Goal: Check status: Check status

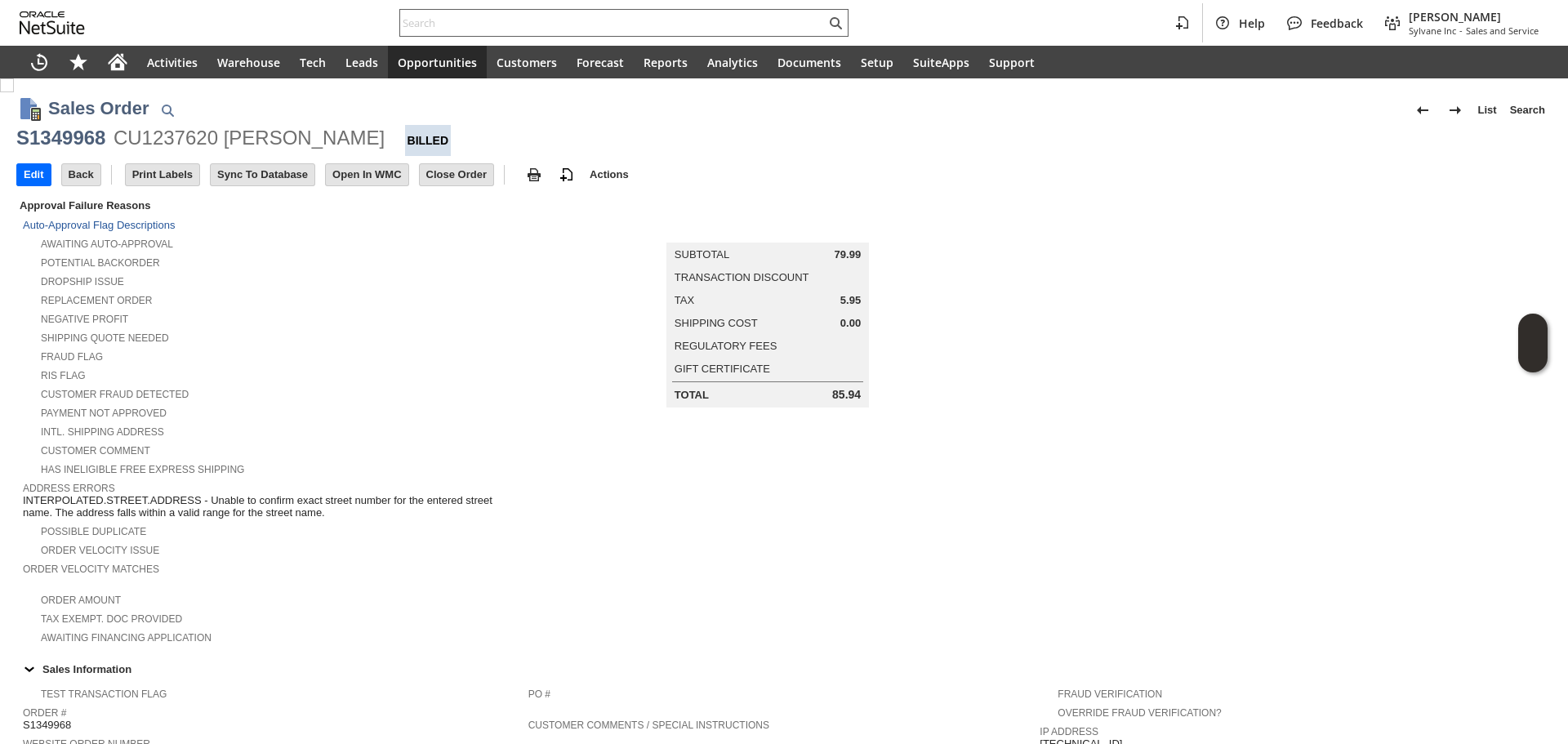
click at [449, 27] on input "text" at bounding box center [613, 22] width 426 height 19
paste input "P219043"
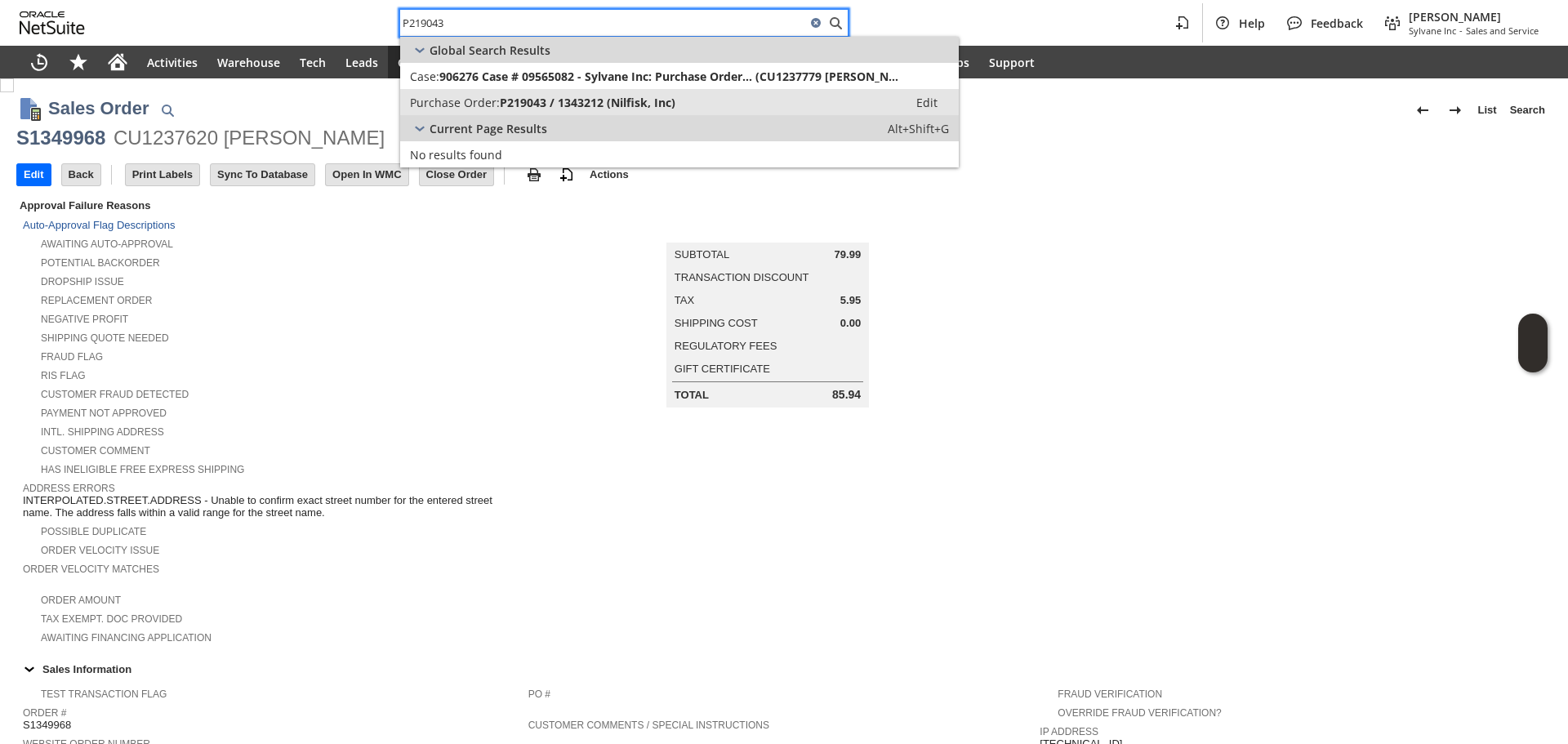
type input "P219043"
click at [471, 95] on span "Purchase Order:" at bounding box center [455, 102] width 90 height 16
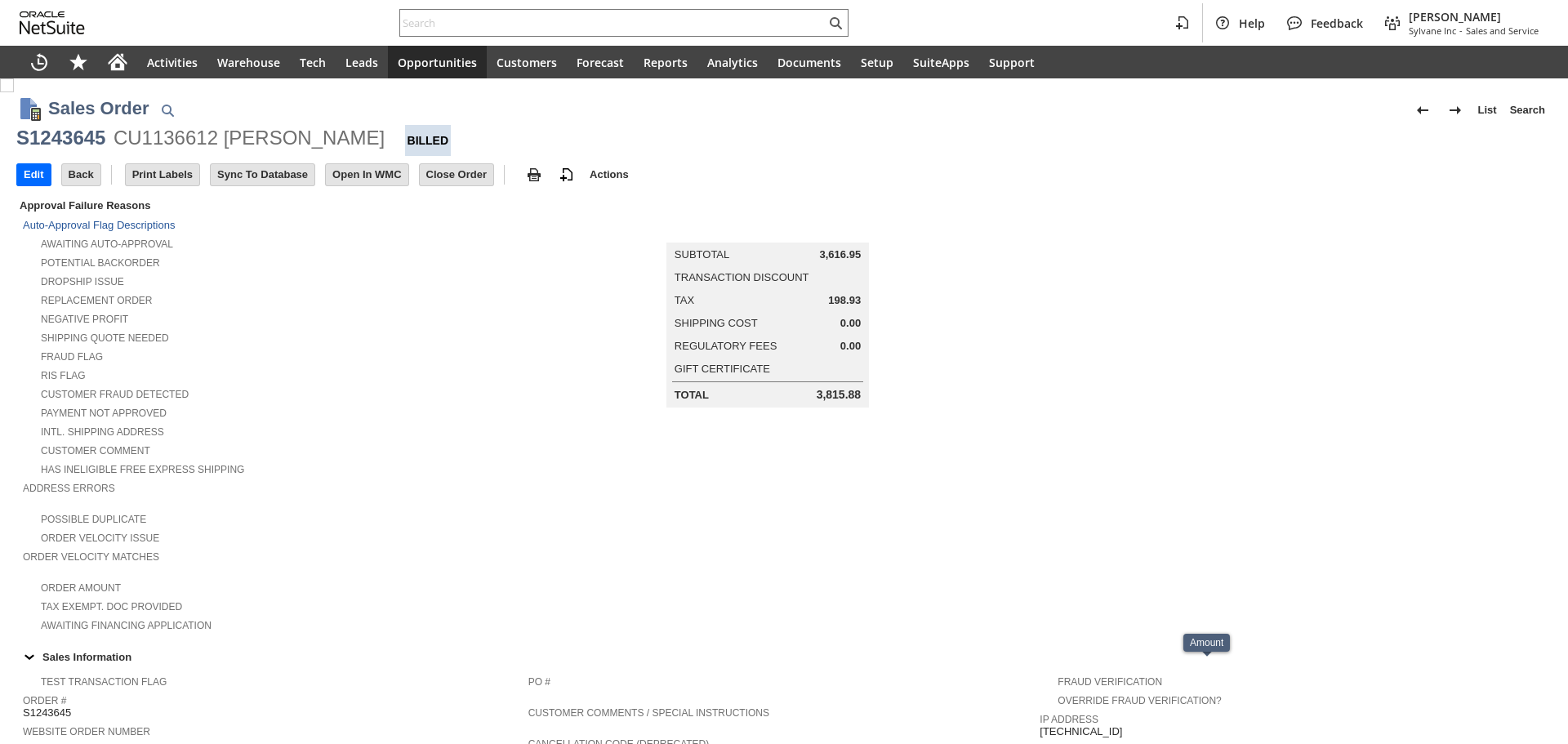
scroll to position [700, 0]
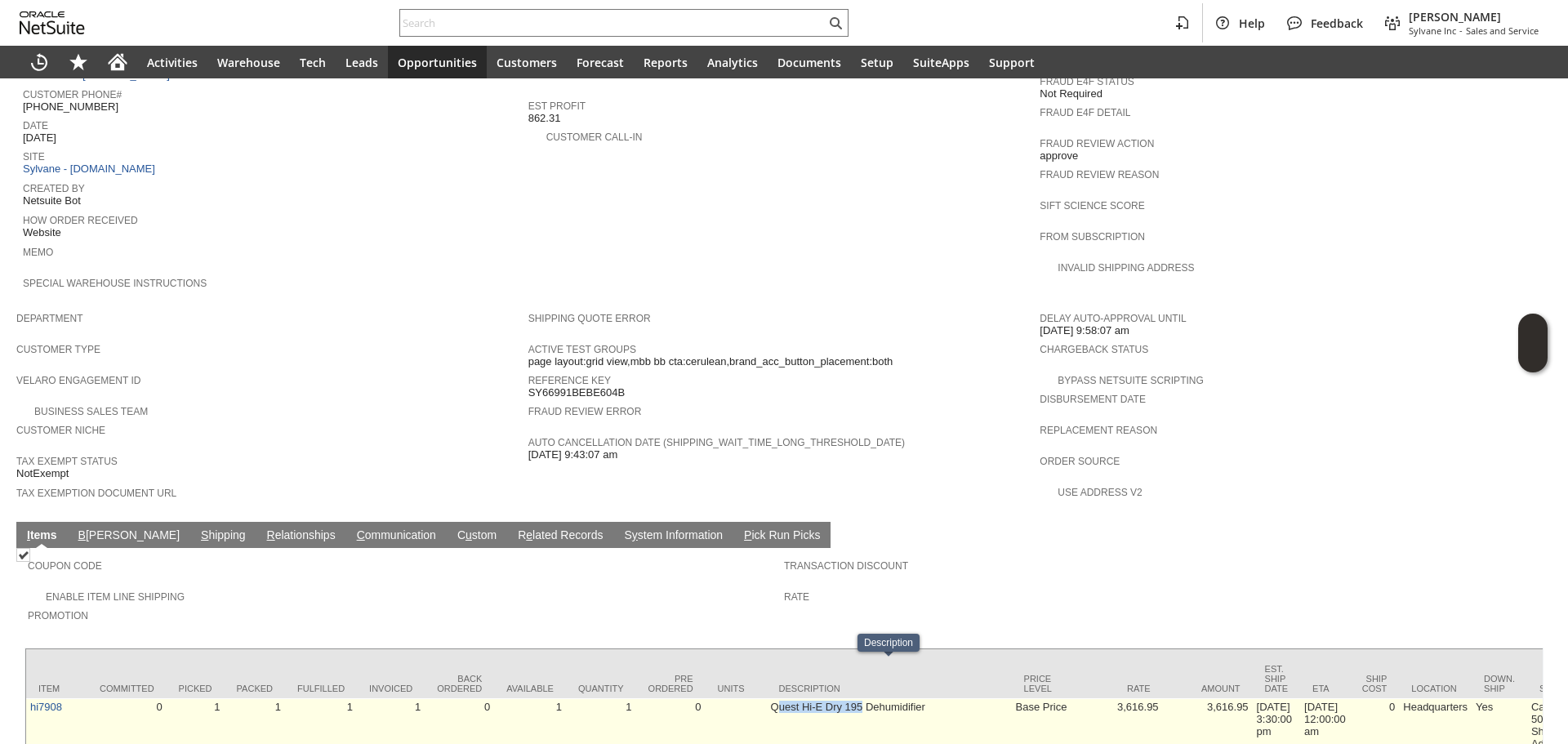
drag, startPoint x: 776, startPoint y: 680, endPoint x: 862, endPoint y: 686, distance: 86.2
click at [862, 698] on td "Quest Hi-E Dry 195 Dehumidifier" at bounding box center [889, 725] width 245 height 54
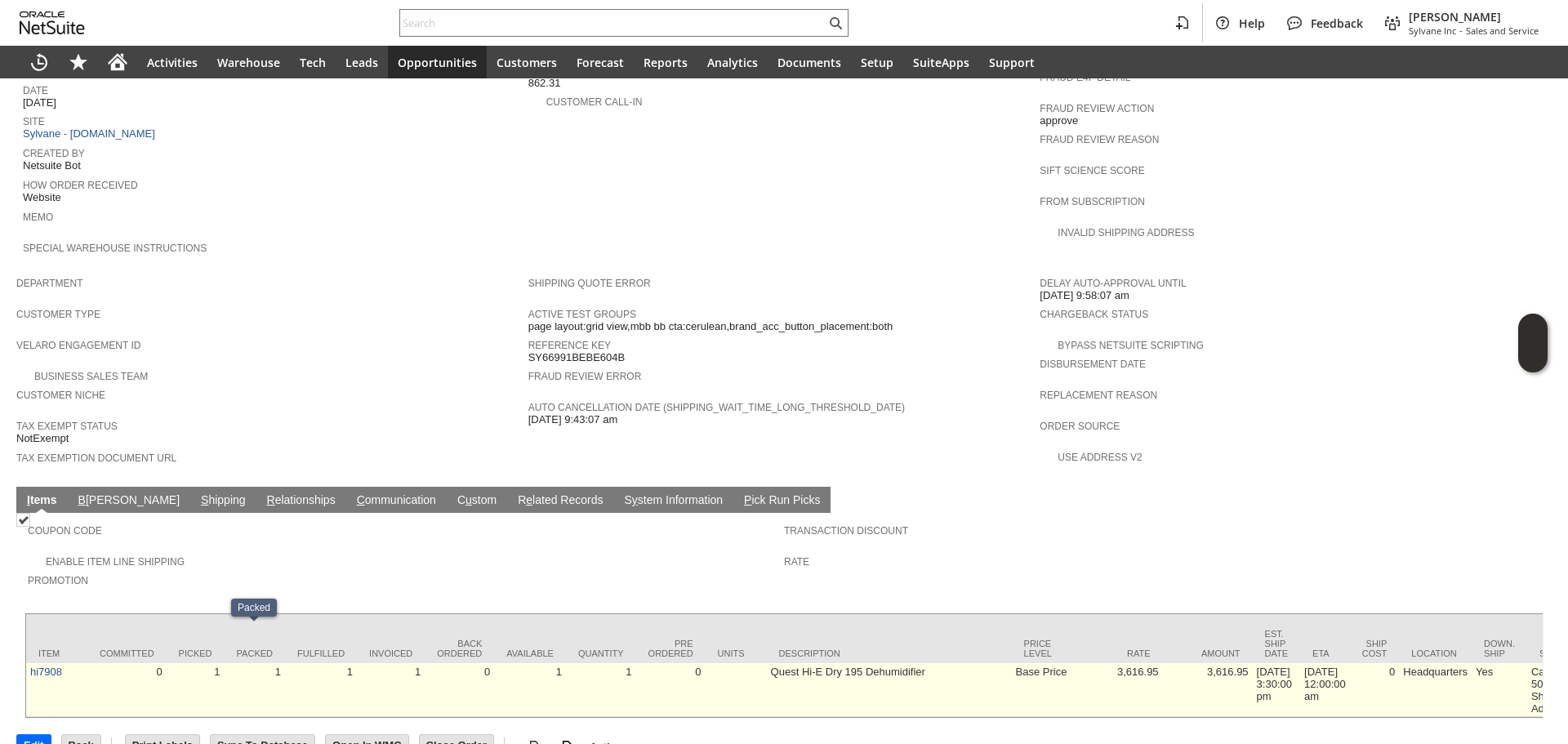
scroll to position [743, 0]
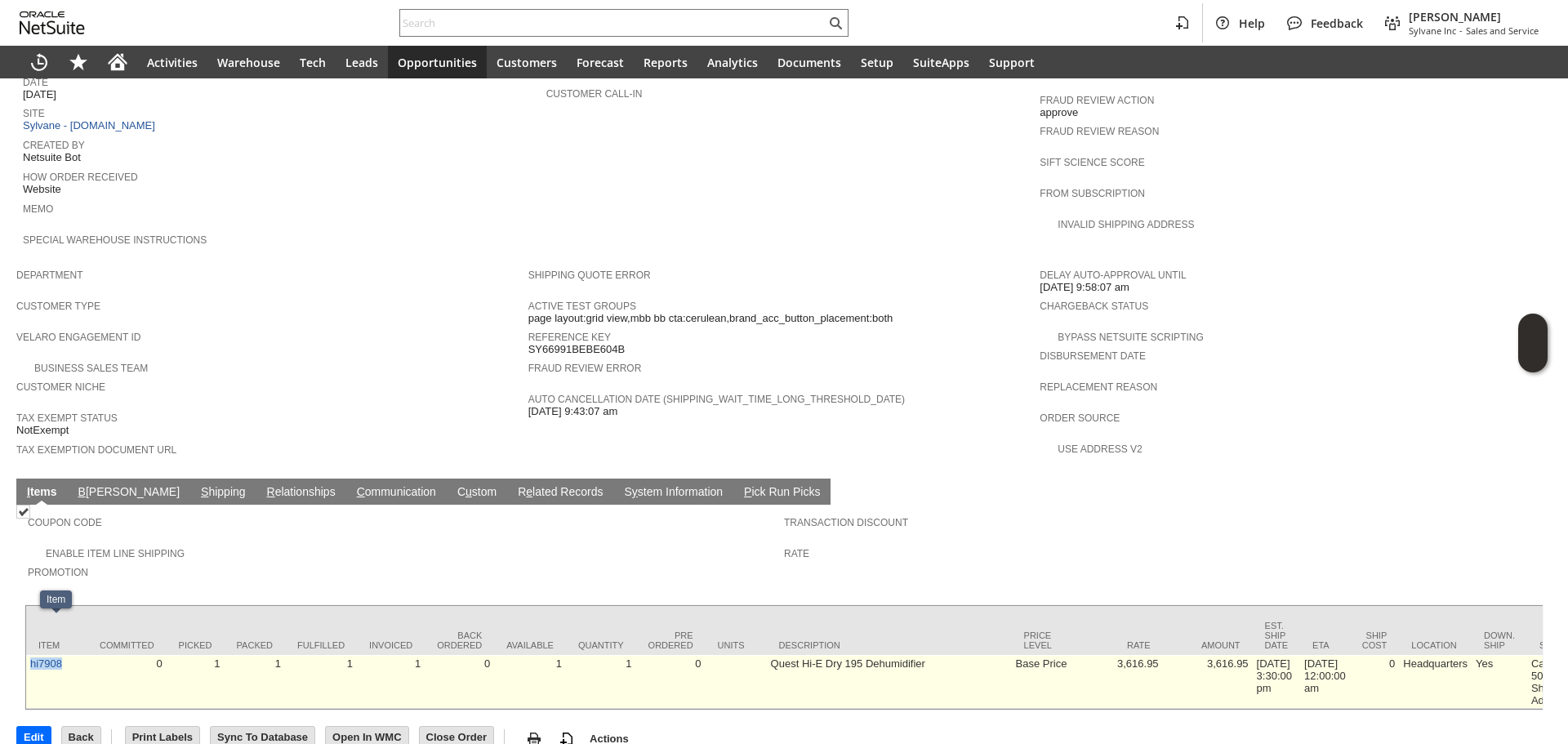
drag, startPoint x: 74, startPoint y: 646, endPoint x: 29, endPoint y: 631, distance: 47.4
click at [29, 655] on td "hi7908" at bounding box center [57, 682] width 61 height 54
copy link "hi7908"
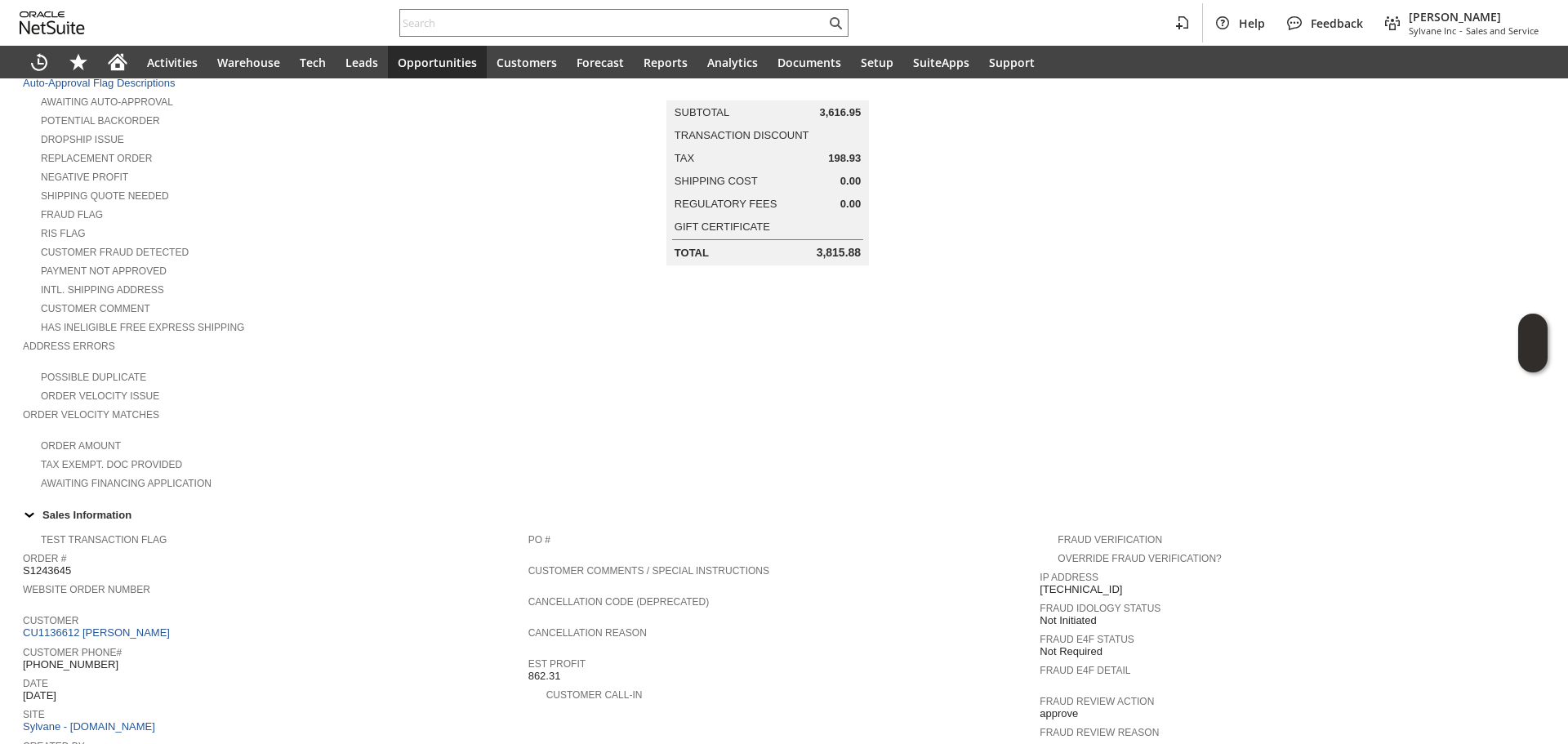
scroll to position [8, 0]
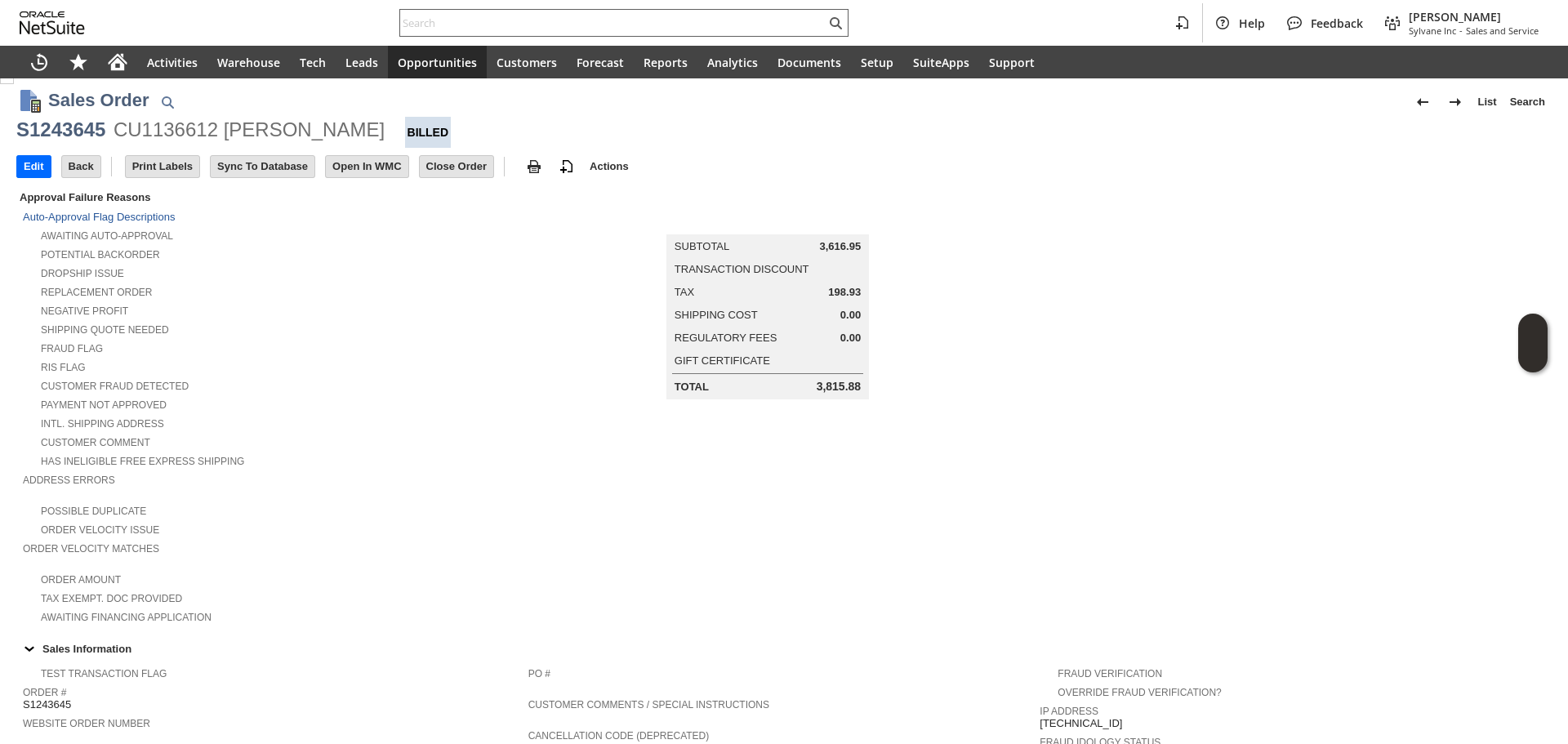
click at [578, 37] on div "Help Feedback [PERSON_NAME] Sylvane Inc - Sales and Service" at bounding box center [784, 23] width 1568 height 46
click at [597, 20] on input "text" at bounding box center [613, 22] width 426 height 19
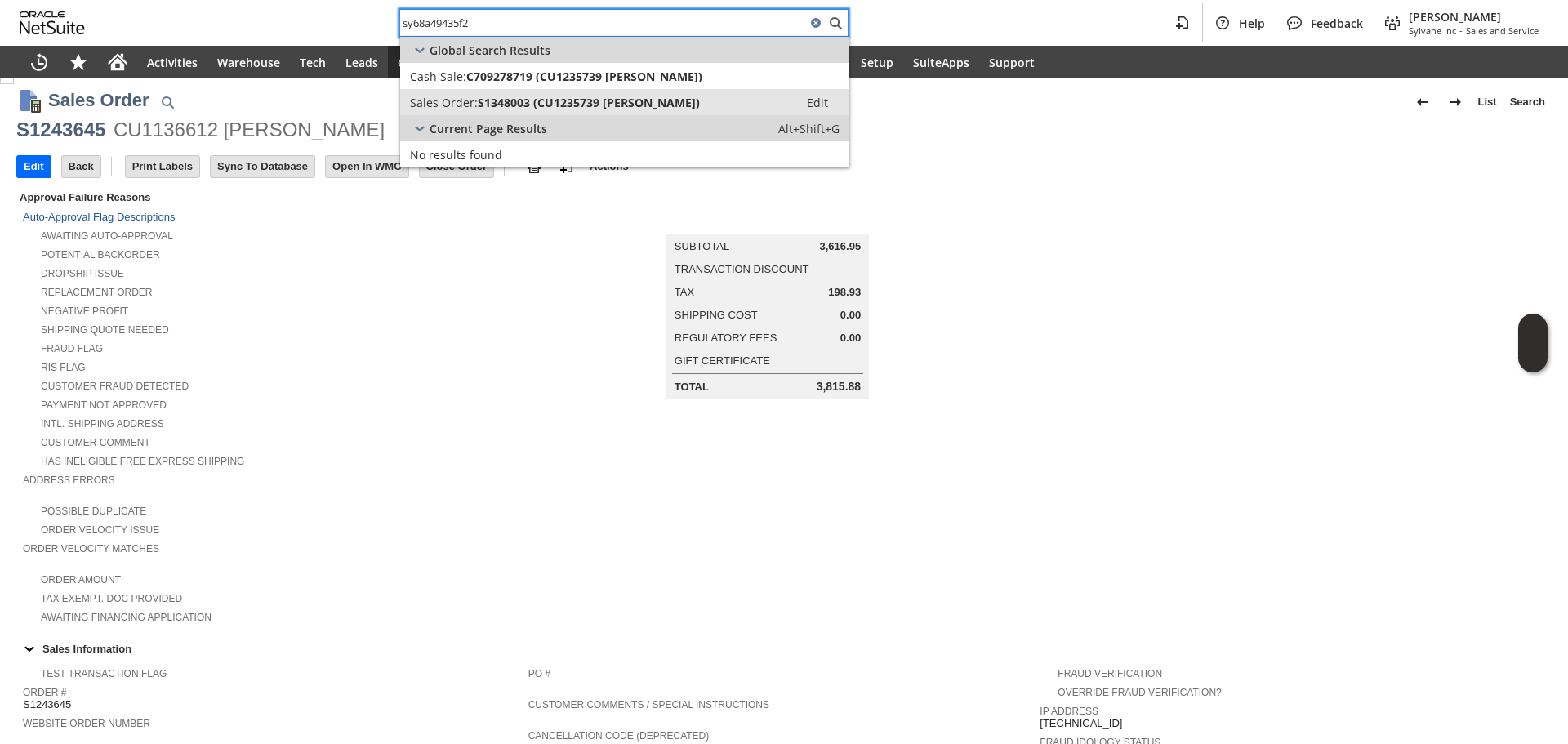
type input "sy68a49435f2"
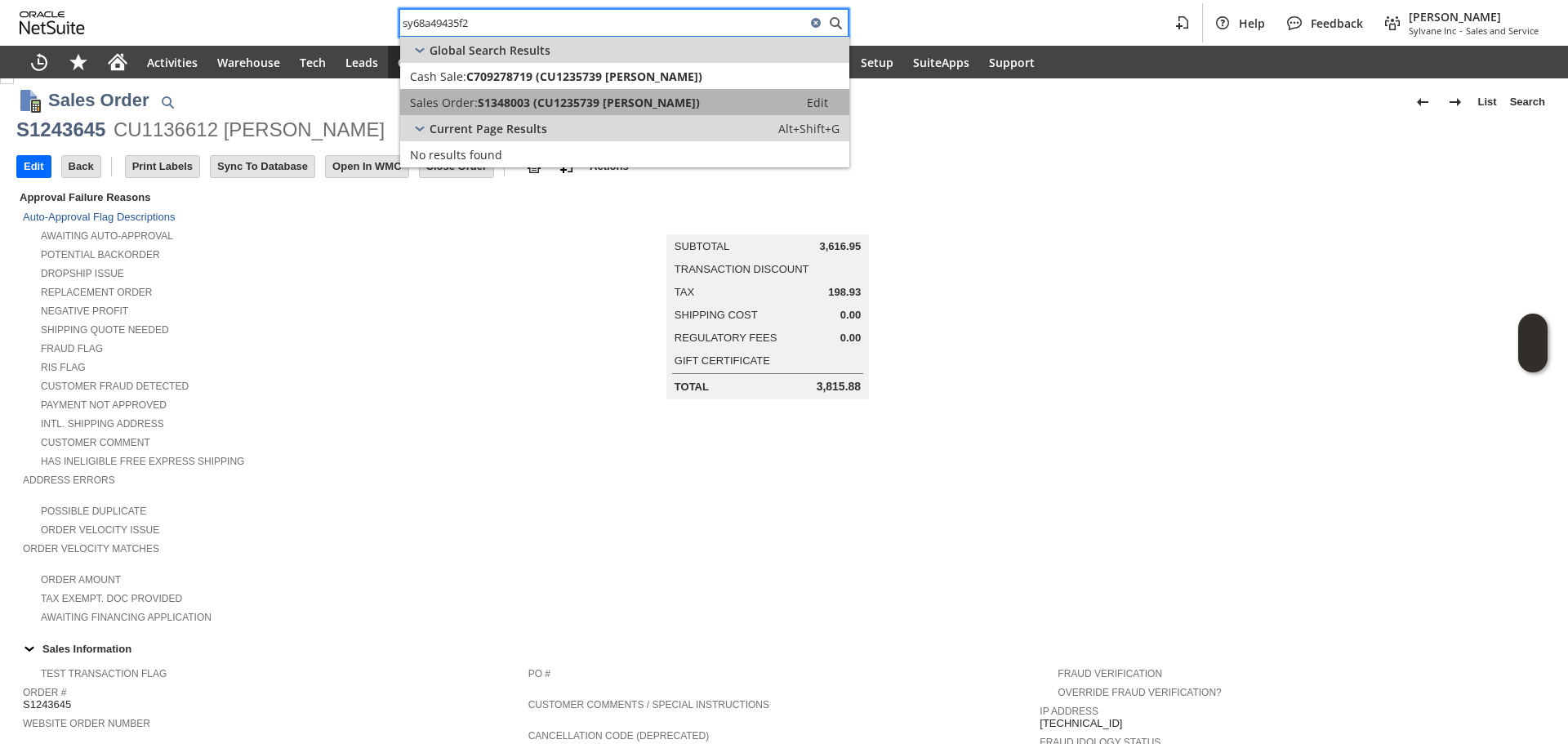
click at [578, 95] on span "S1348003 (CU1235739 [PERSON_NAME])" at bounding box center [588, 102] width 222 height 16
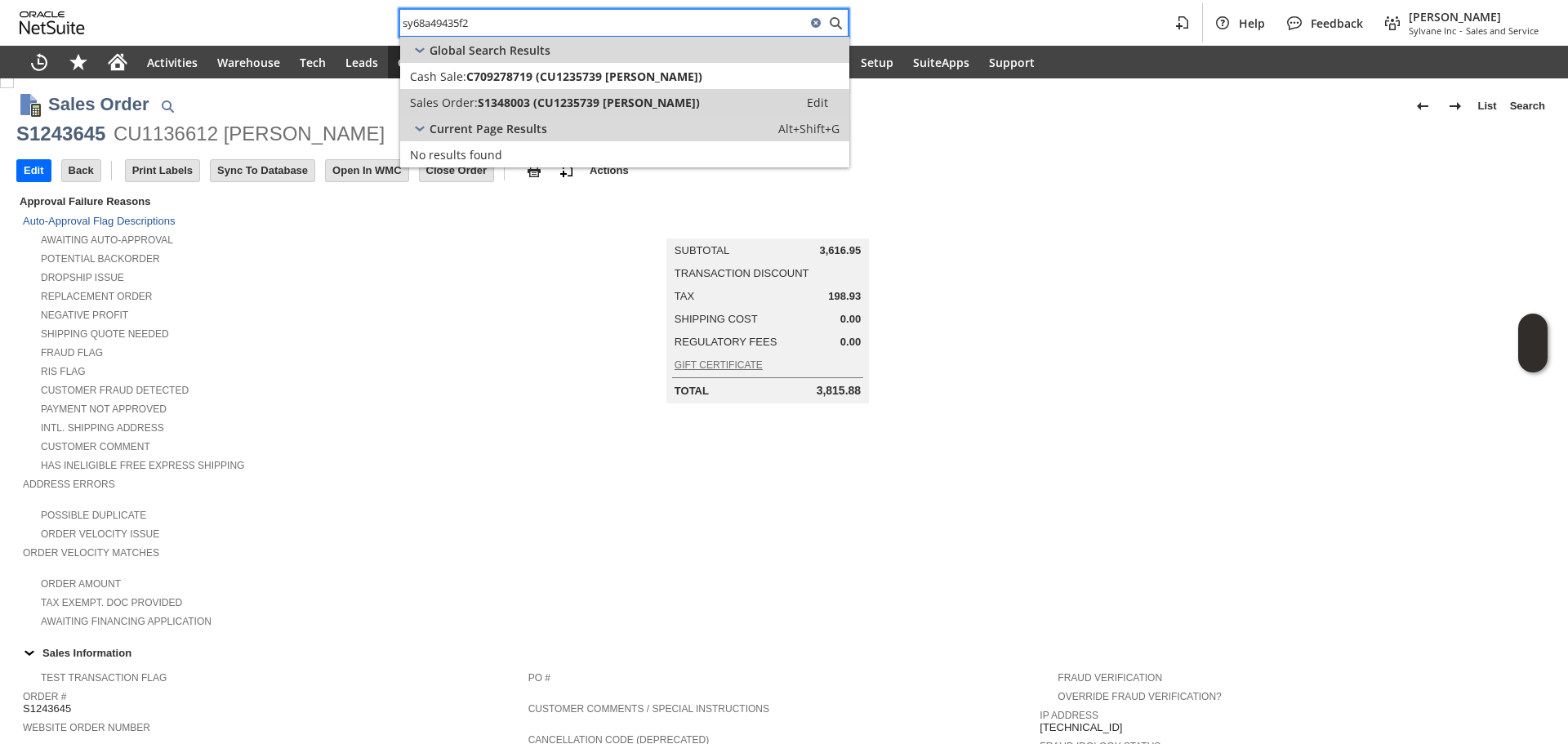
scroll to position [0, 0]
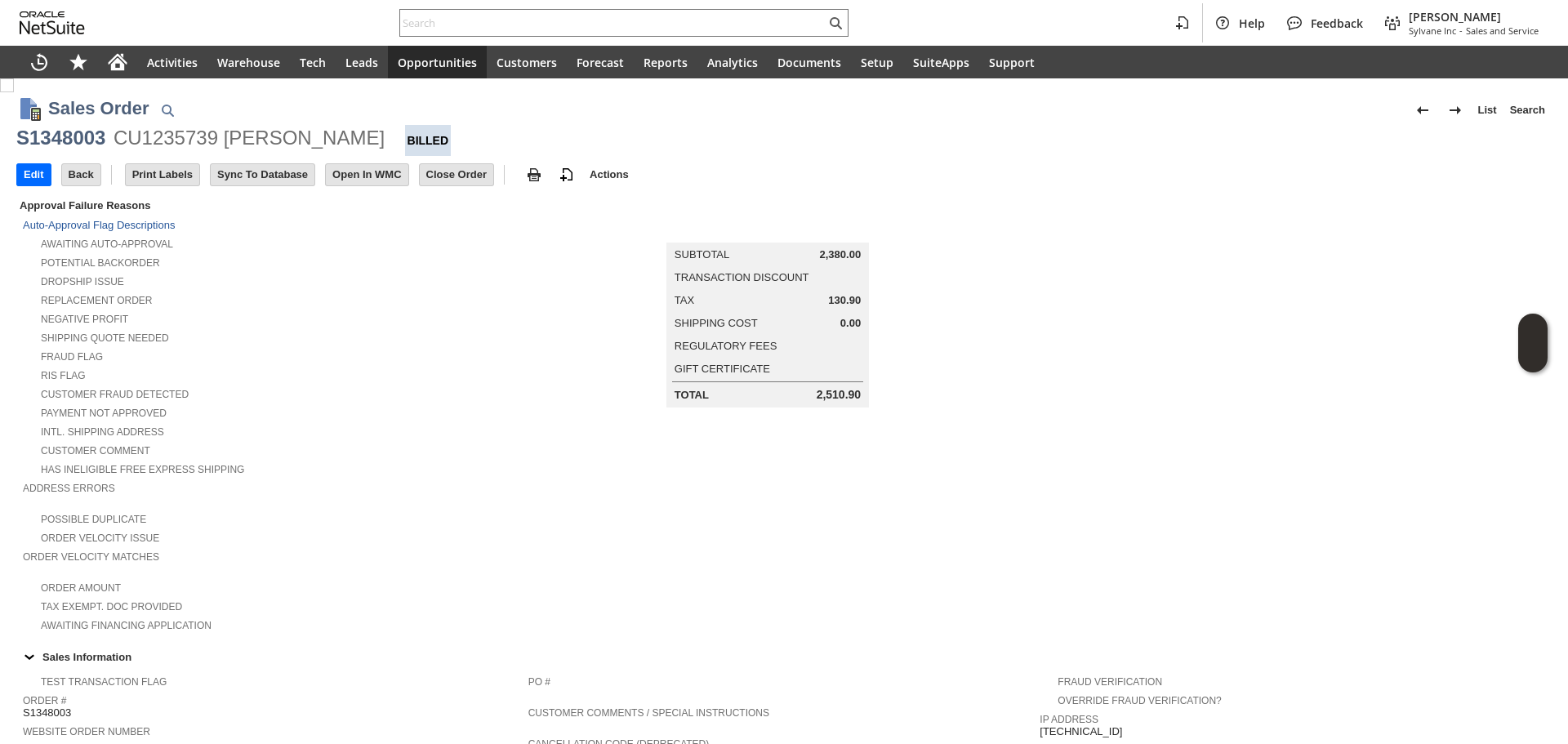
click at [95, 137] on div "S1348003" at bounding box center [60, 138] width 89 height 27
copy div "S1348003"
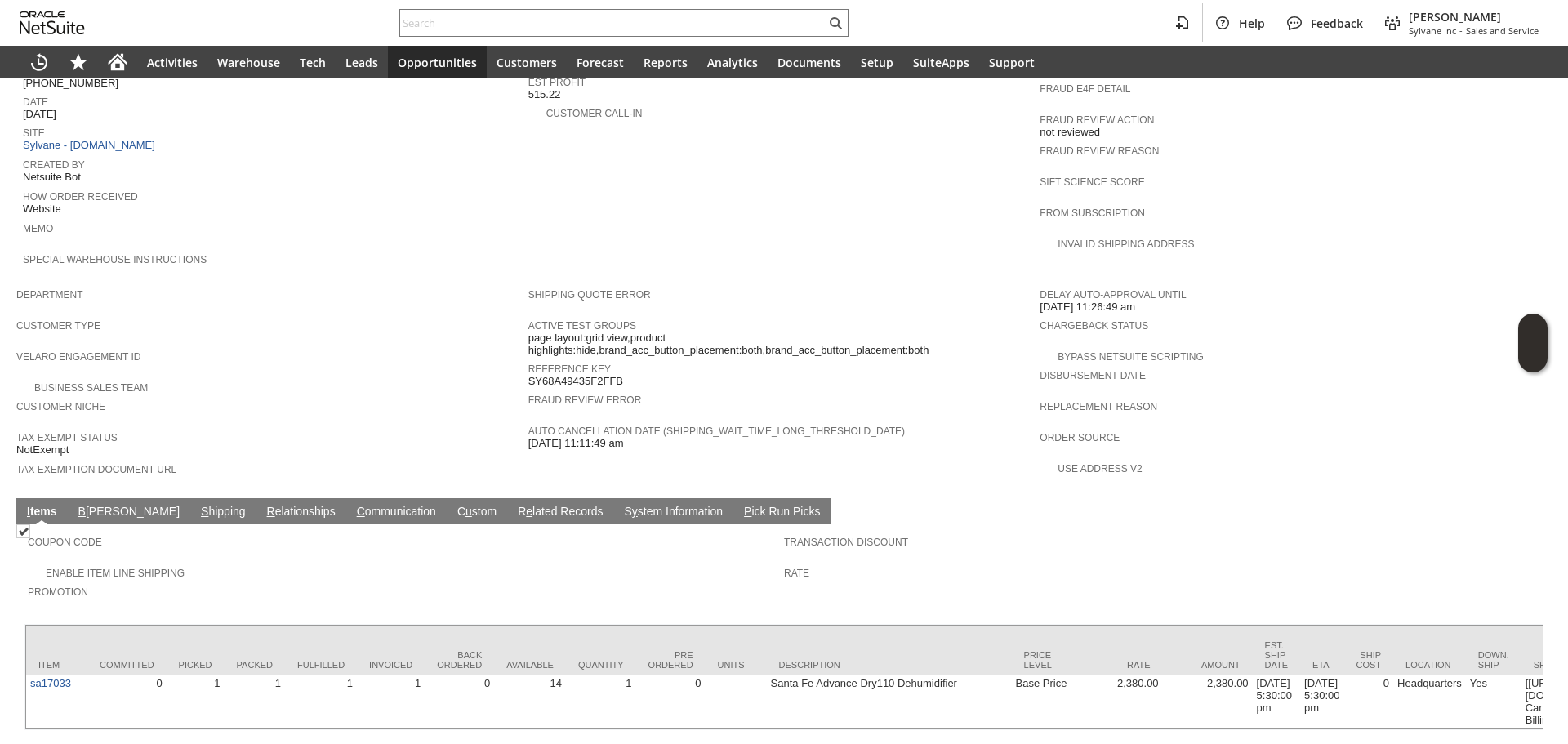
scroll to position [743, 0]
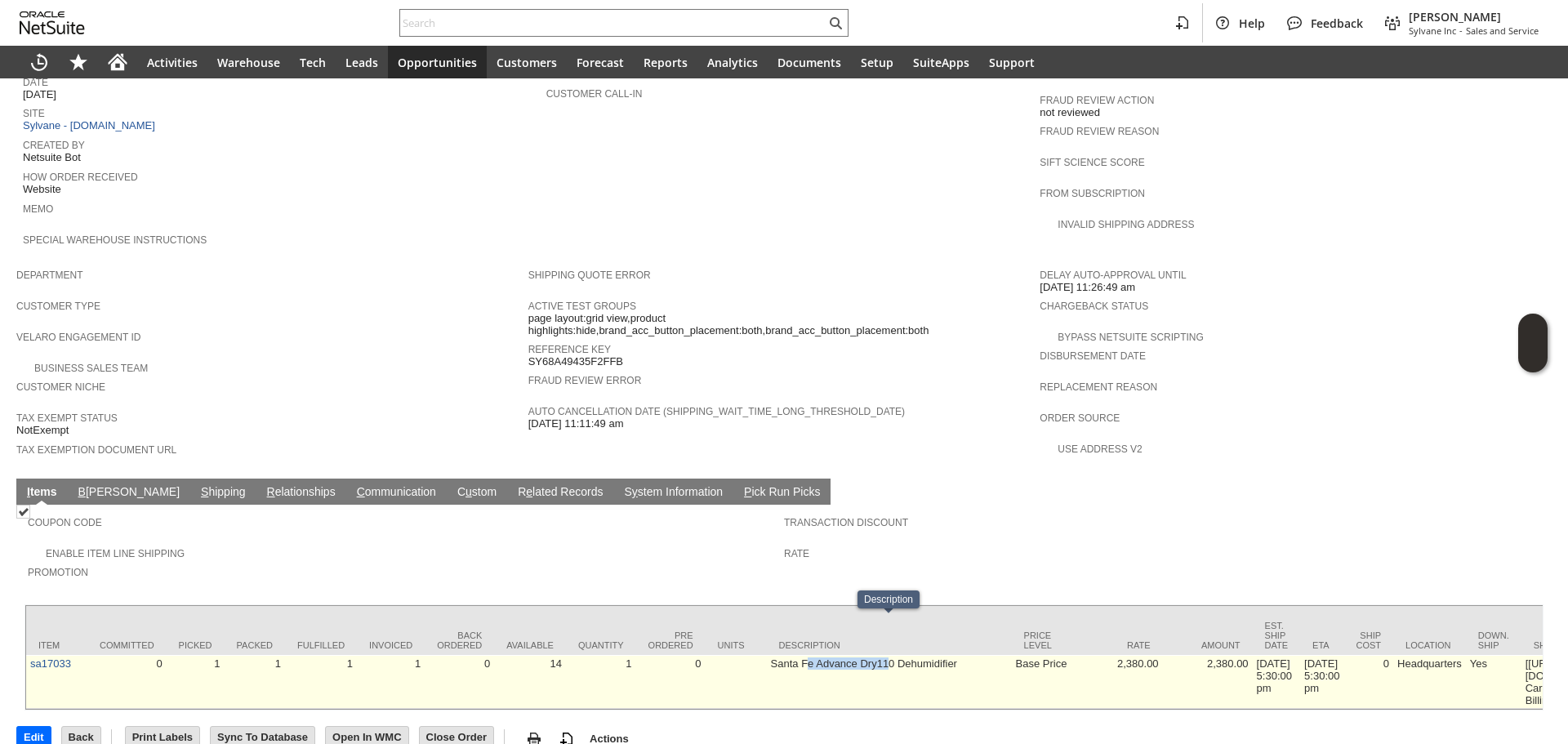
drag, startPoint x: 871, startPoint y: 652, endPoint x: 806, endPoint y: 645, distance: 65.4
click at [806, 655] on td "Santa Fe Advance Dry110 Dehumidifier" at bounding box center [889, 682] width 245 height 54
drag, startPoint x: 810, startPoint y: 630, endPoint x: 937, endPoint y: 649, distance: 128.4
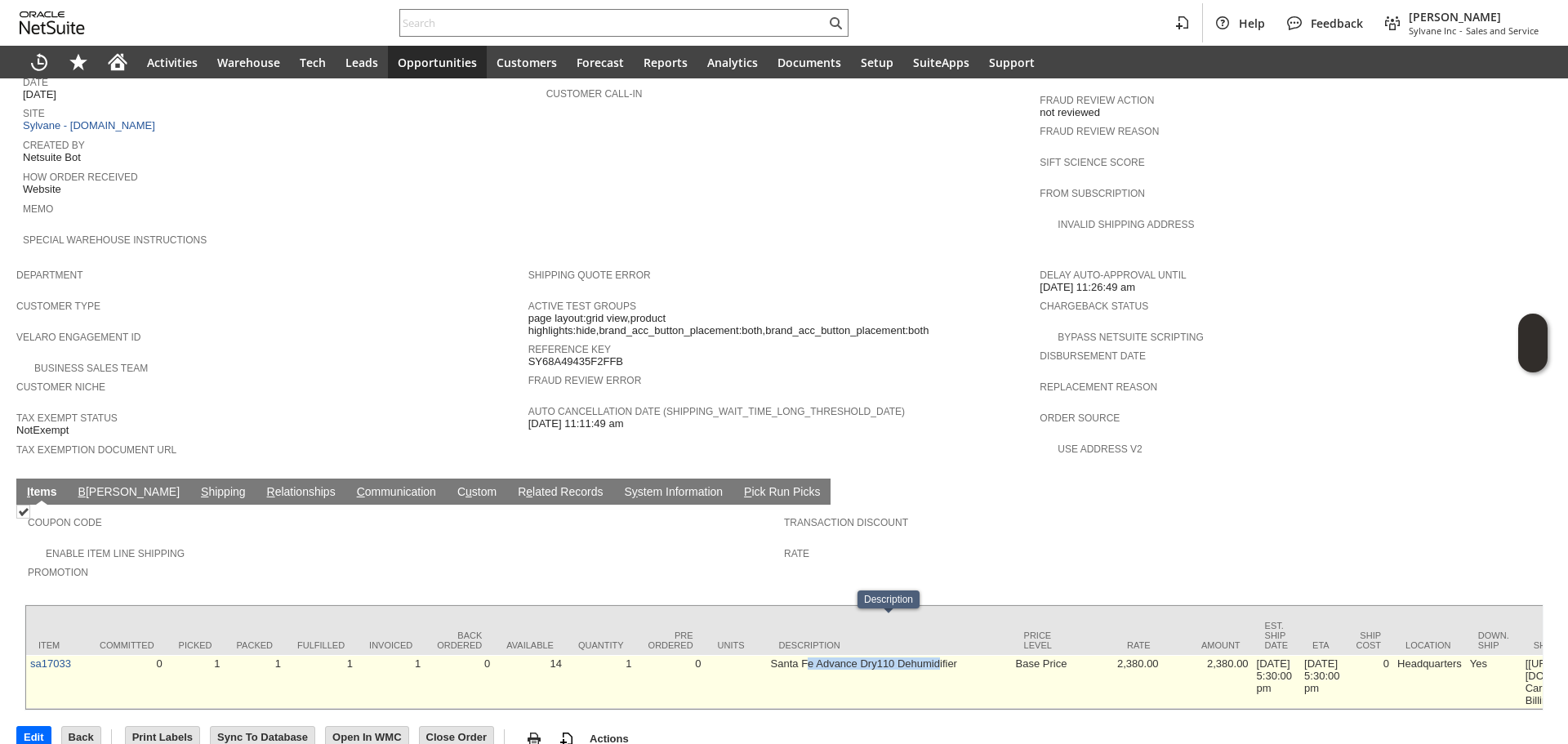
click at [937, 655] on td "Santa Fe Advance Dry110 Dehumidifier" at bounding box center [889, 682] width 245 height 54
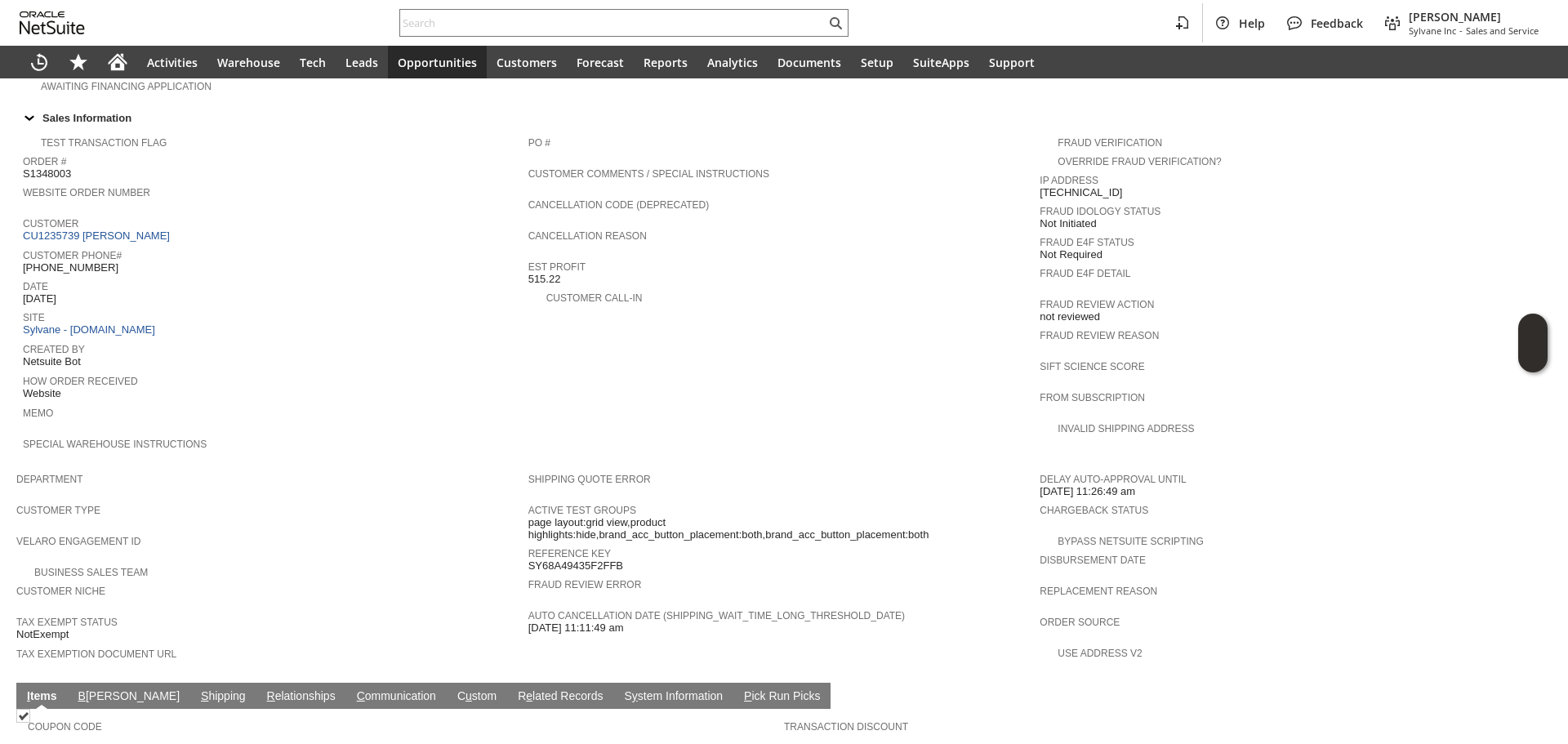
scroll to position [498, 0]
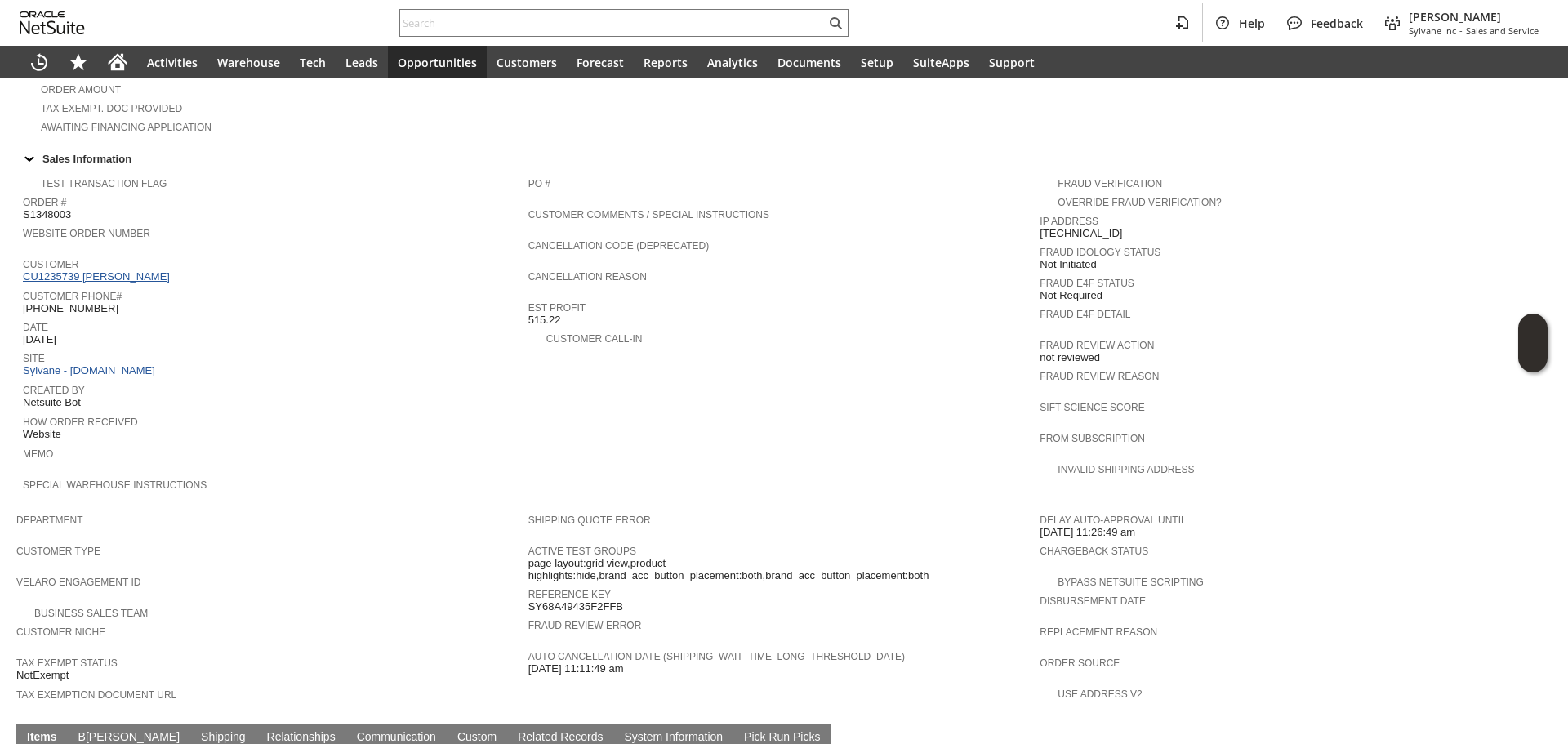
click at [115, 271] on link "CU1235739 Adam Cherry" at bounding box center [98, 276] width 151 height 12
